Goal: Transaction & Acquisition: Purchase product/service

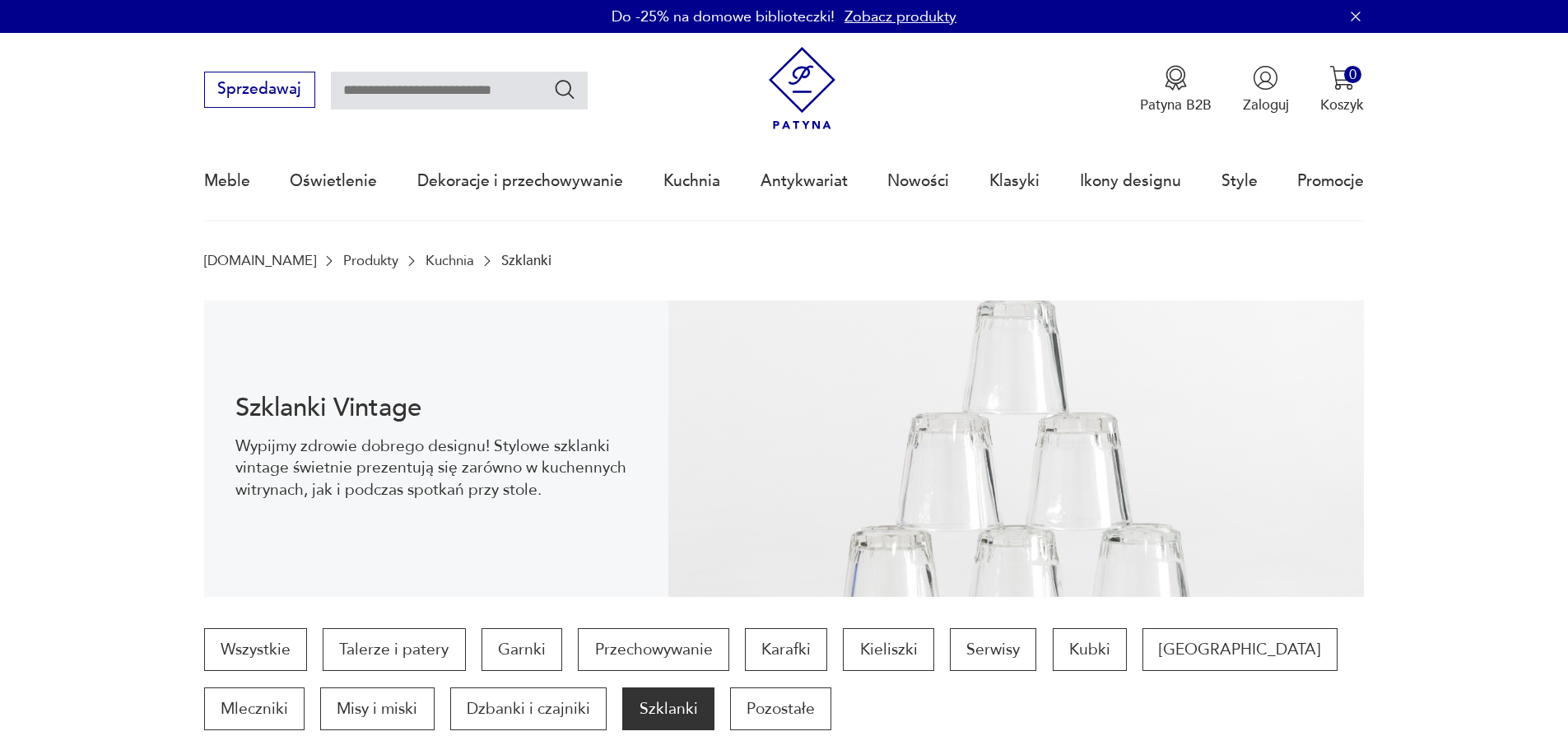
click at [399, 92] on input "text" at bounding box center [459, 90] width 257 height 38
type input "*********"
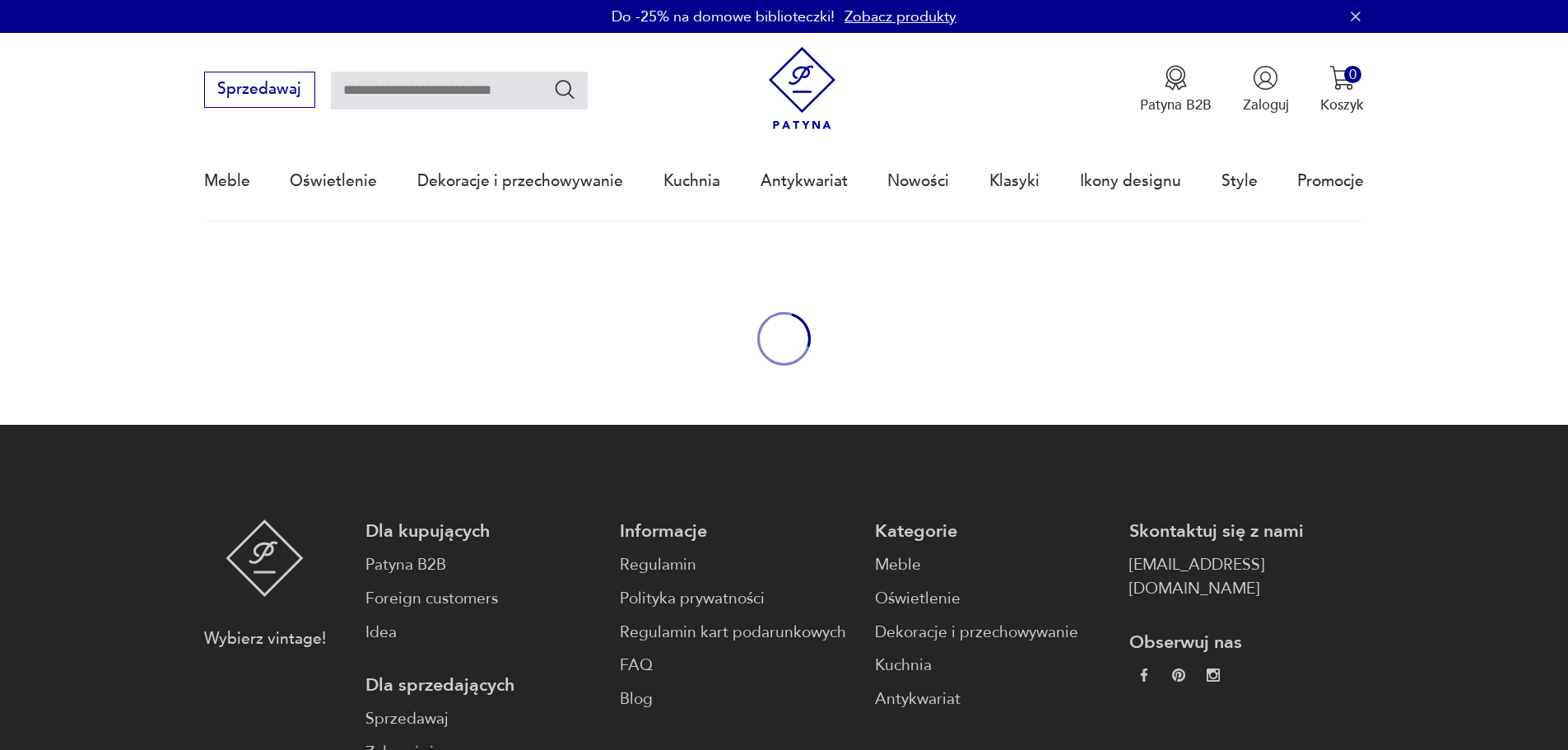
type input "*********"
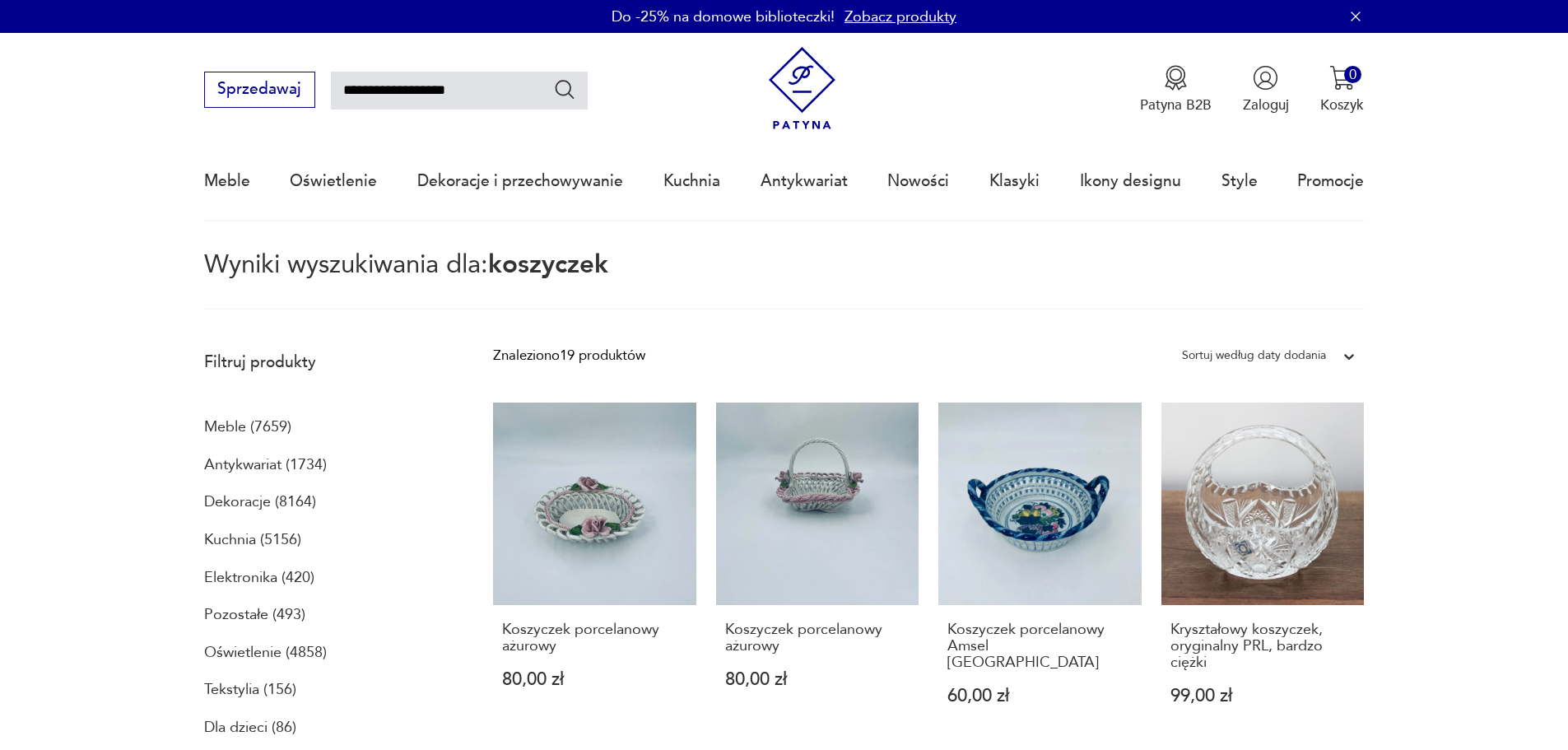
type input "**********"
